Goal: Task Accomplishment & Management: Manage account settings

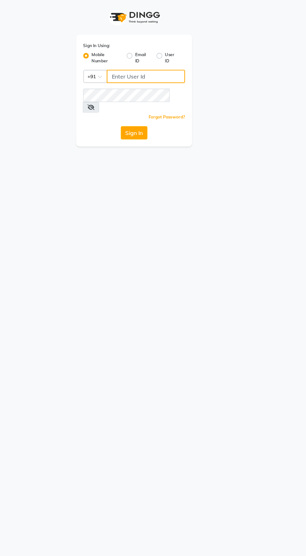
click at [153, 68] on input "Username" at bounding box center [163, 68] width 70 height 12
type input "9987786288"
click at [141, 112] on button "Sign In" at bounding box center [153, 118] width 24 height 12
